Goal: Find specific page/section: Find specific page/section

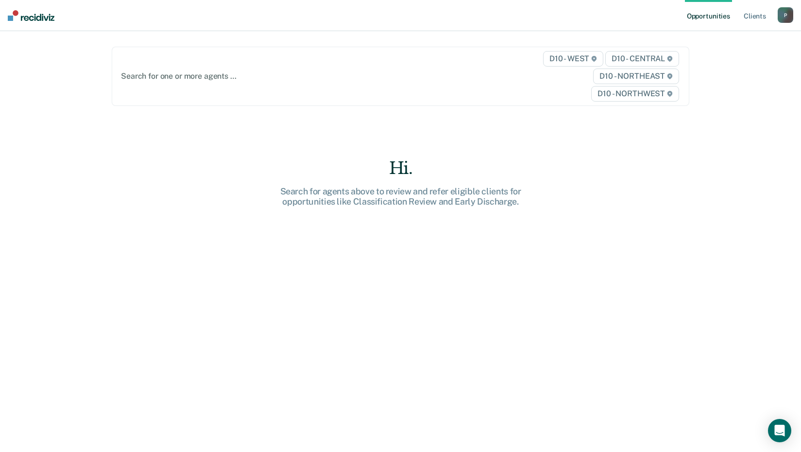
drag, startPoint x: 206, startPoint y: 106, endPoint x: 205, endPoint y: 100, distance: 6.0
click at [205, 100] on main "Search for one or more agents … D10 - WEST D10 - CENTRAL D10 - NORTHEAST D10 - …" at bounding box center [400, 229] width 601 height 397
drag, startPoint x: 205, startPoint y: 100, endPoint x: 189, endPoint y: 77, distance: 28.0
click at [189, 77] on div at bounding box center [316, 75] width 391 height 11
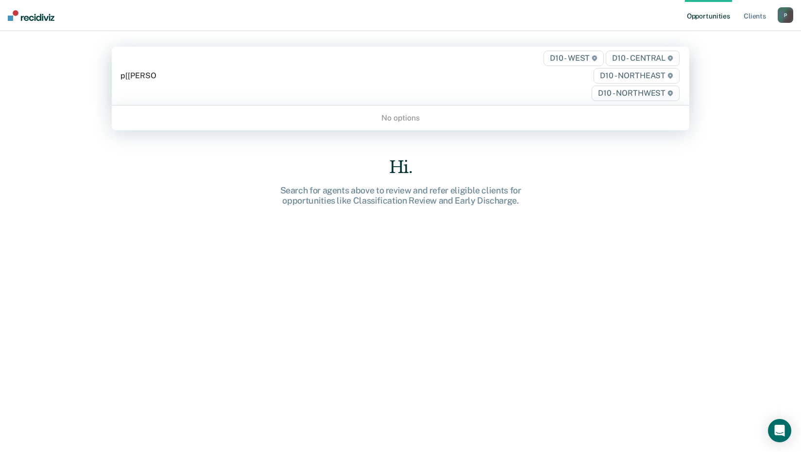
click at [124, 78] on input "p[[PERSON_NAME]" at bounding box center [139, 75] width 36 height 9
type input "prandine"
click at [191, 80] on div at bounding box center [317, 75] width 392 height 11
type input "k"
type input "p"
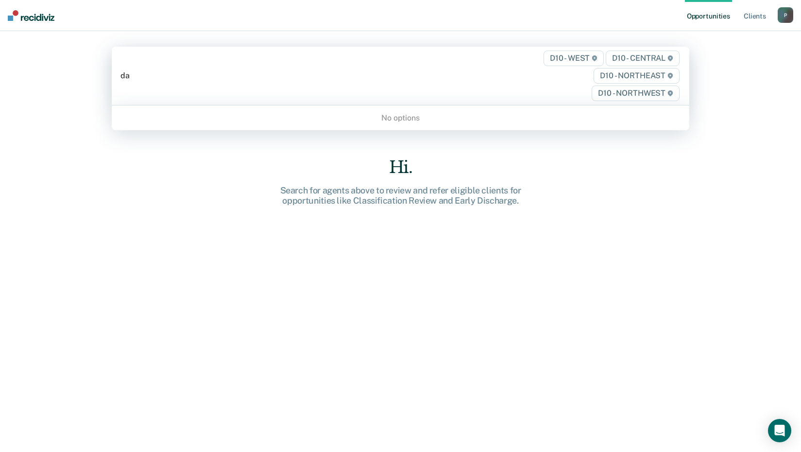
type input "d"
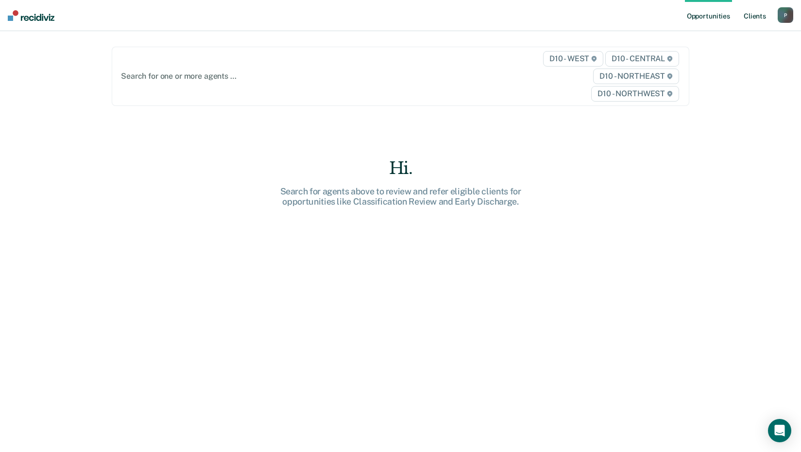
click at [767, 16] on link "Client s" at bounding box center [755, 15] width 26 height 31
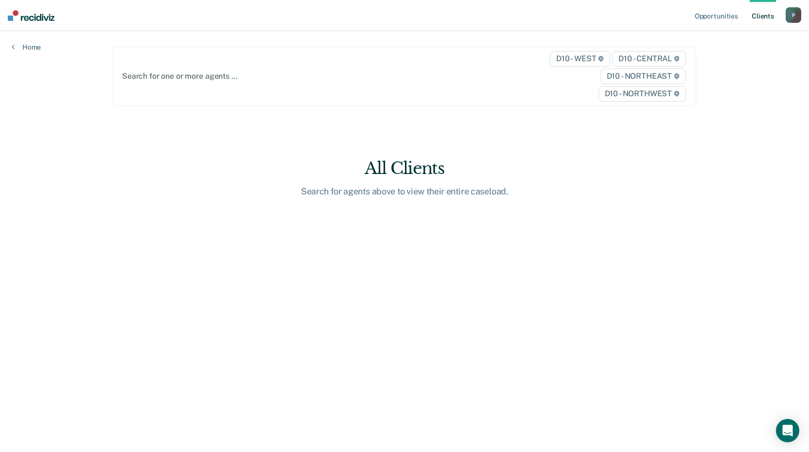
click at [788, 17] on div "P" at bounding box center [793, 15] width 16 height 16
click at [751, 42] on link "Profile" at bounding box center [754, 39] width 78 height 8
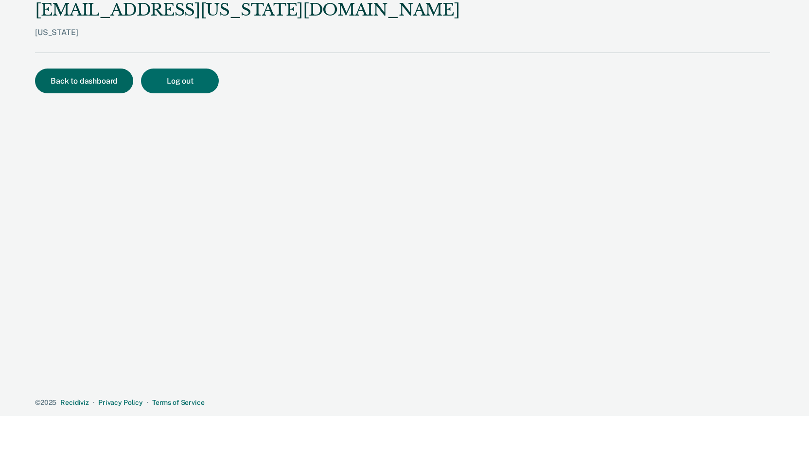
click at [112, 82] on button "Back to dashboard" at bounding box center [84, 81] width 98 height 25
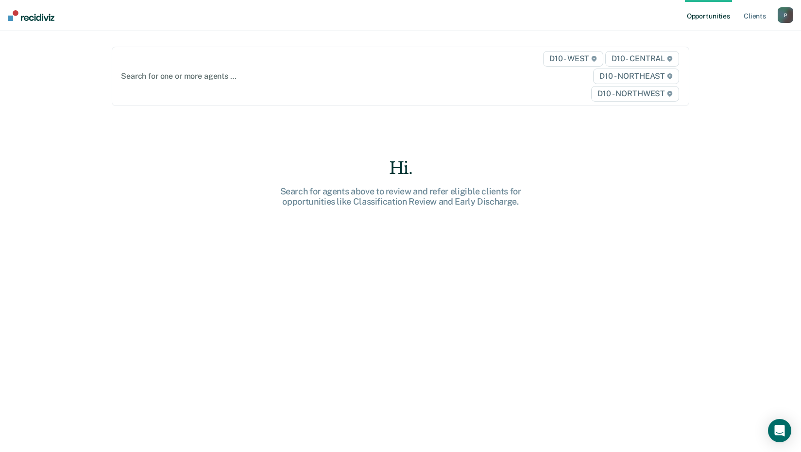
click at [44, 15] on img at bounding box center [31, 15] width 47 height 11
